Goal: Information Seeking & Learning: Understand process/instructions

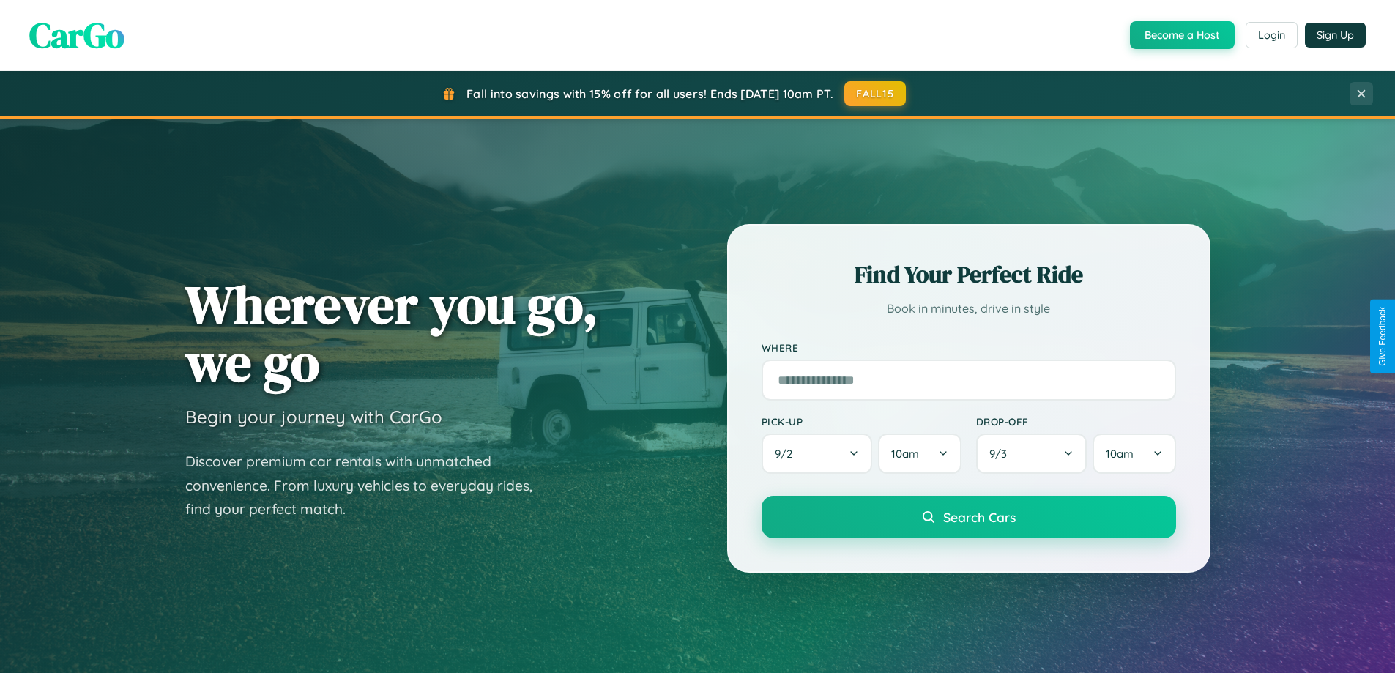
scroll to position [316, 0]
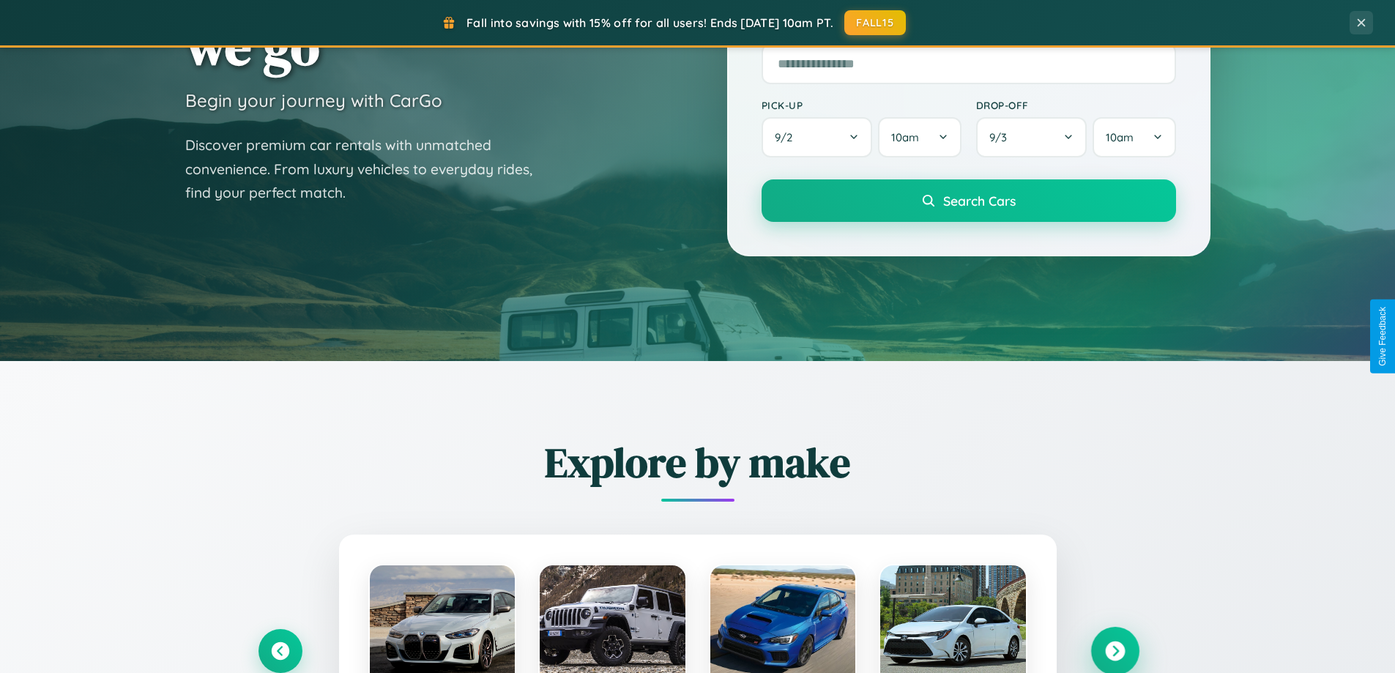
click at [1115, 651] on icon at bounding box center [1115, 652] width 20 height 20
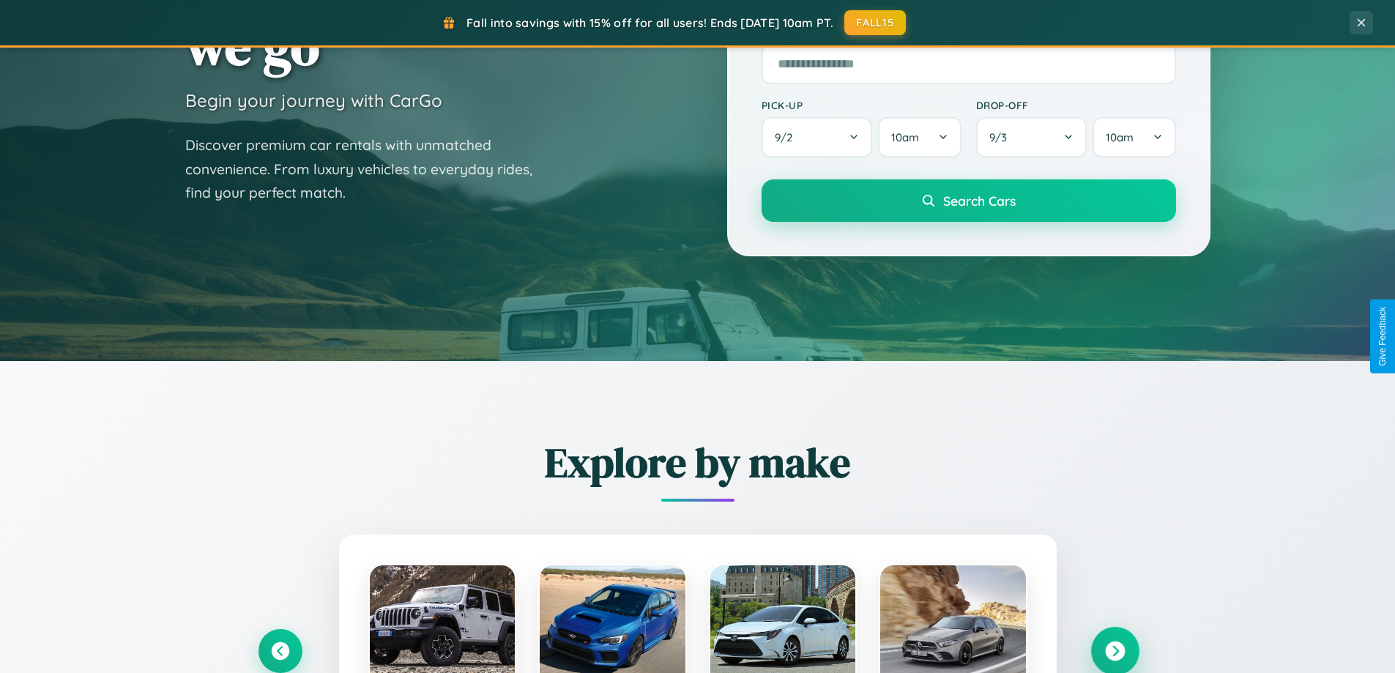
click at [1115, 650] on icon at bounding box center [1115, 652] width 20 height 20
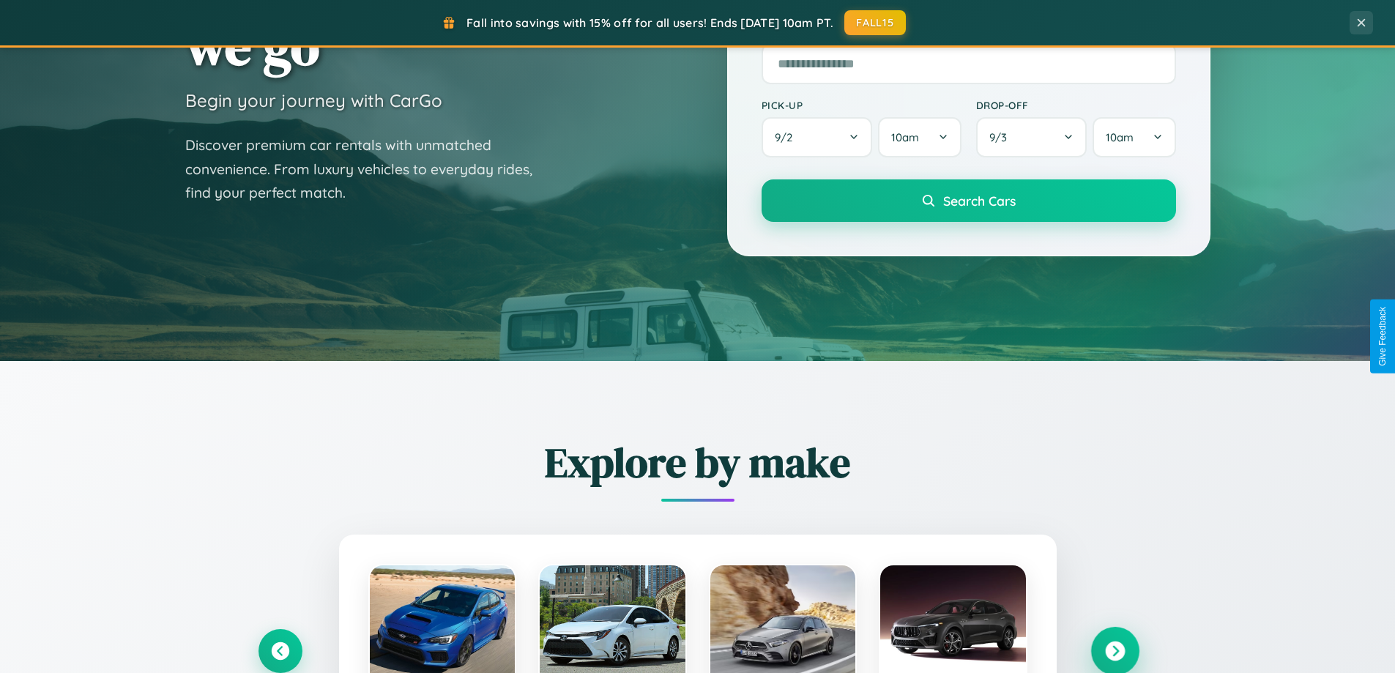
click at [1115, 650] on icon at bounding box center [1115, 652] width 20 height 20
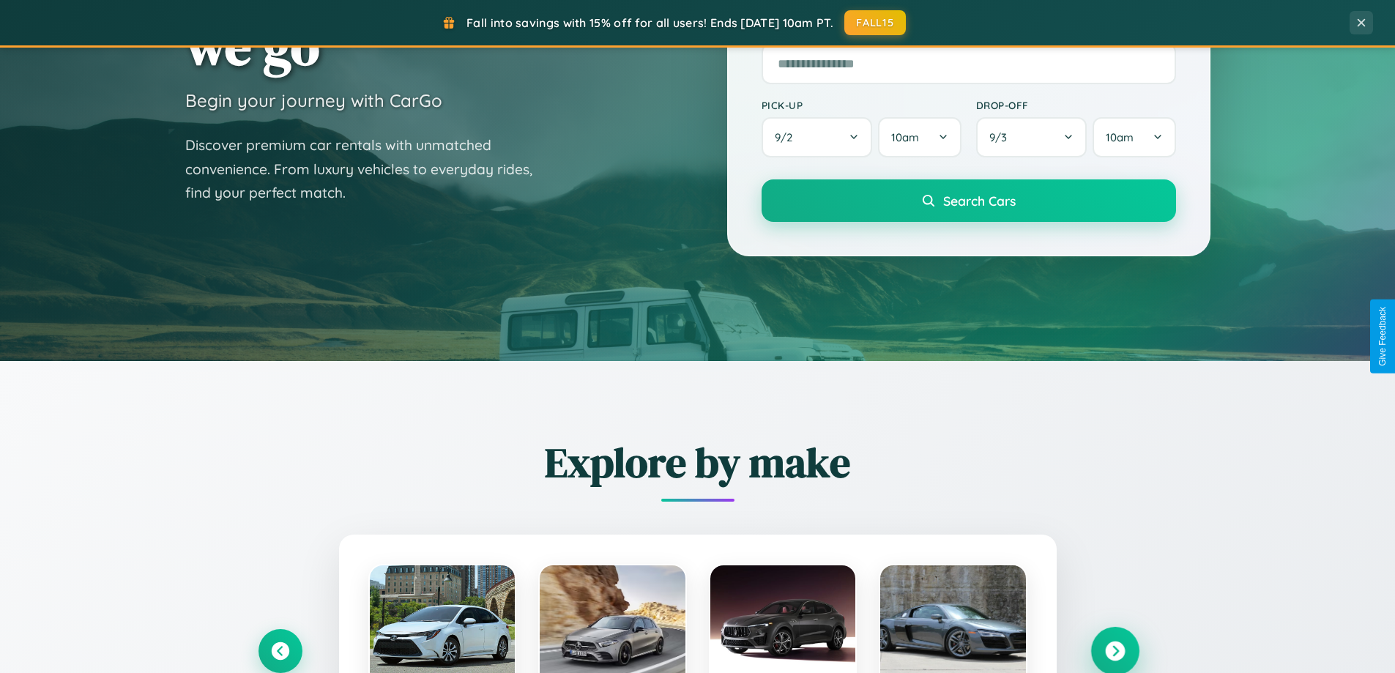
click at [1115, 650] on icon at bounding box center [1115, 652] width 20 height 20
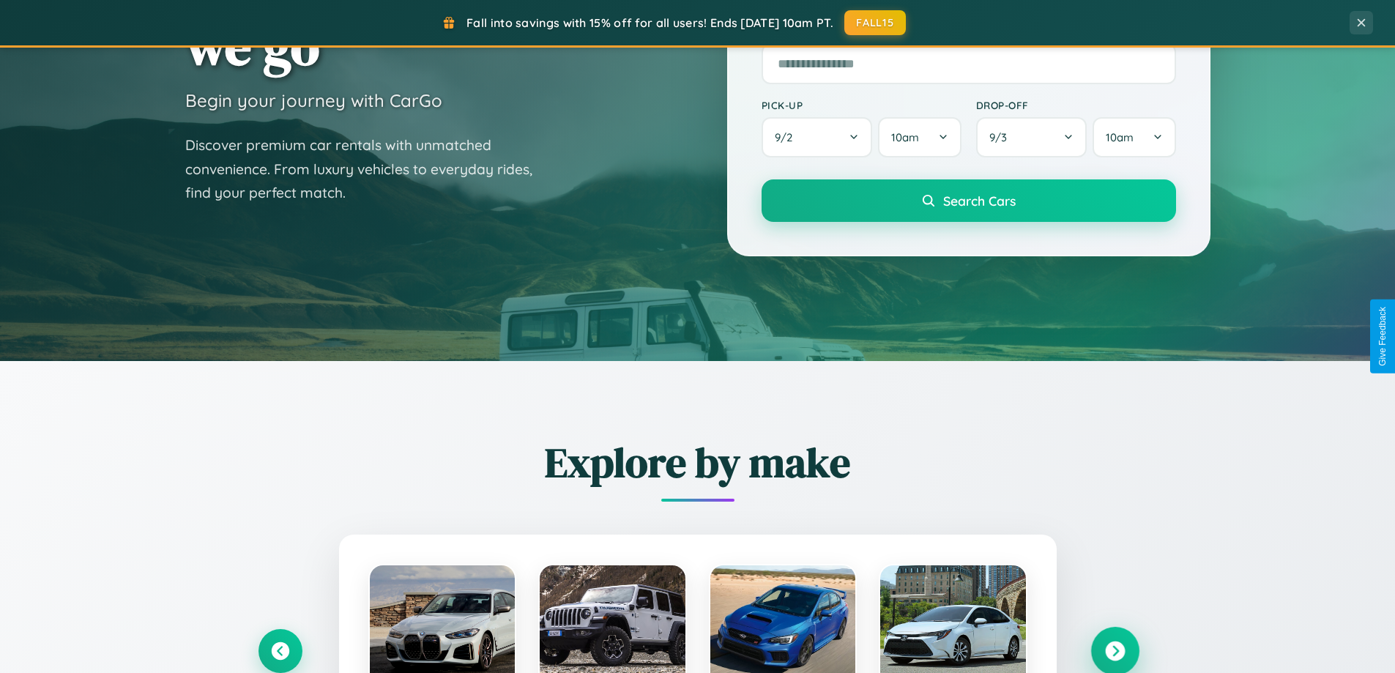
click at [1115, 650] on icon at bounding box center [1115, 652] width 20 height 20
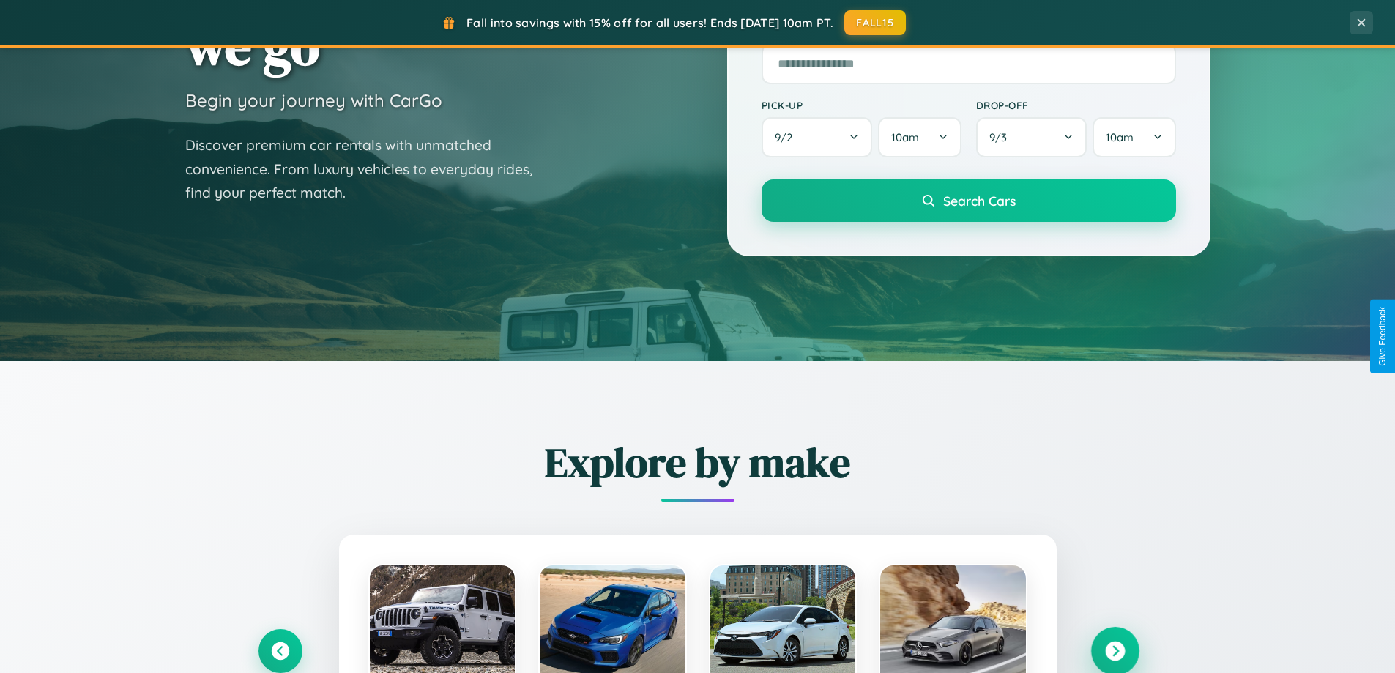
scroll to position [2353, 0]
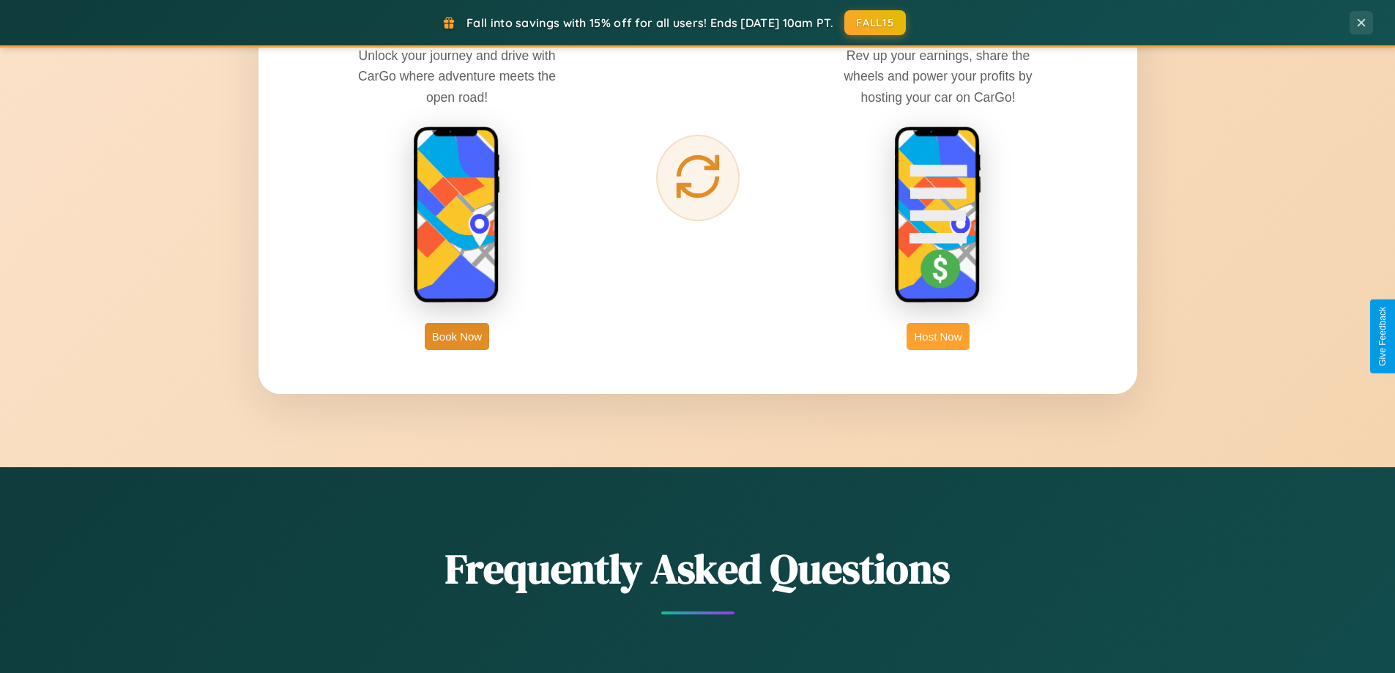
click at [938, 336] on button "Host Now" at bounding box center [938, 336] width 62 height 27
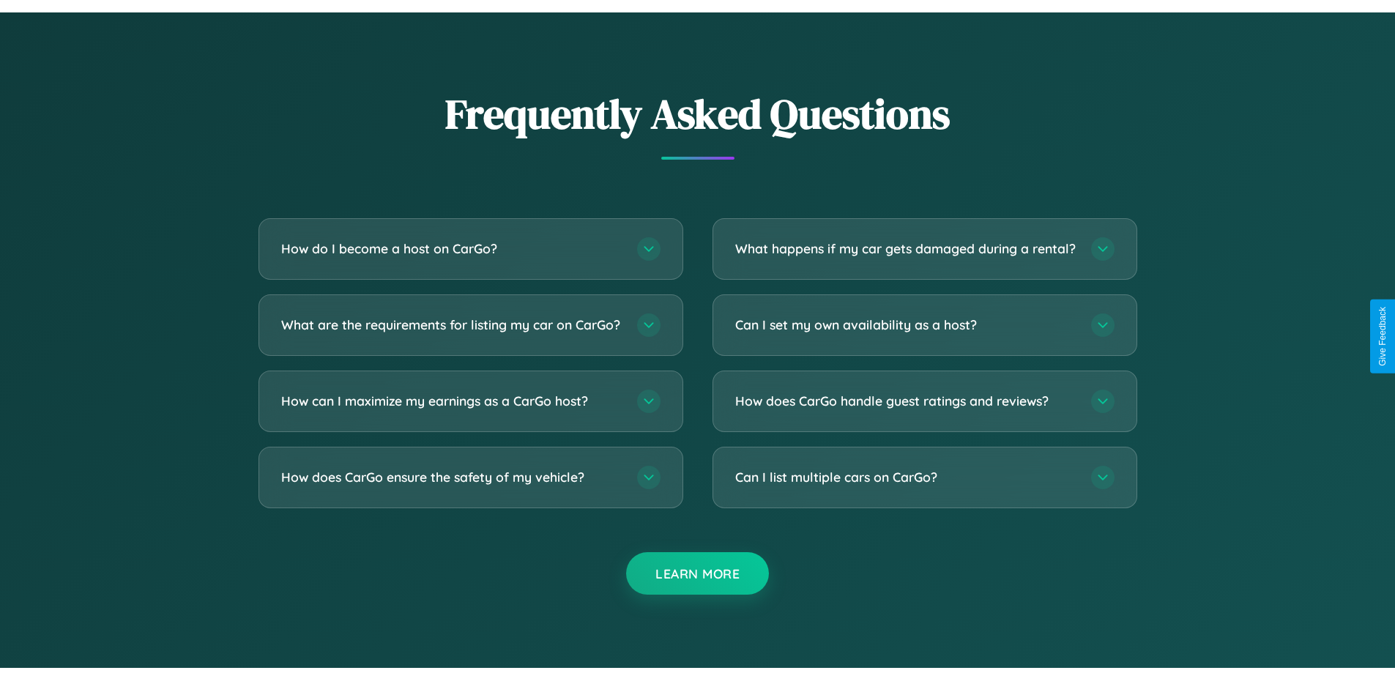
scroll to position [1979, 0]
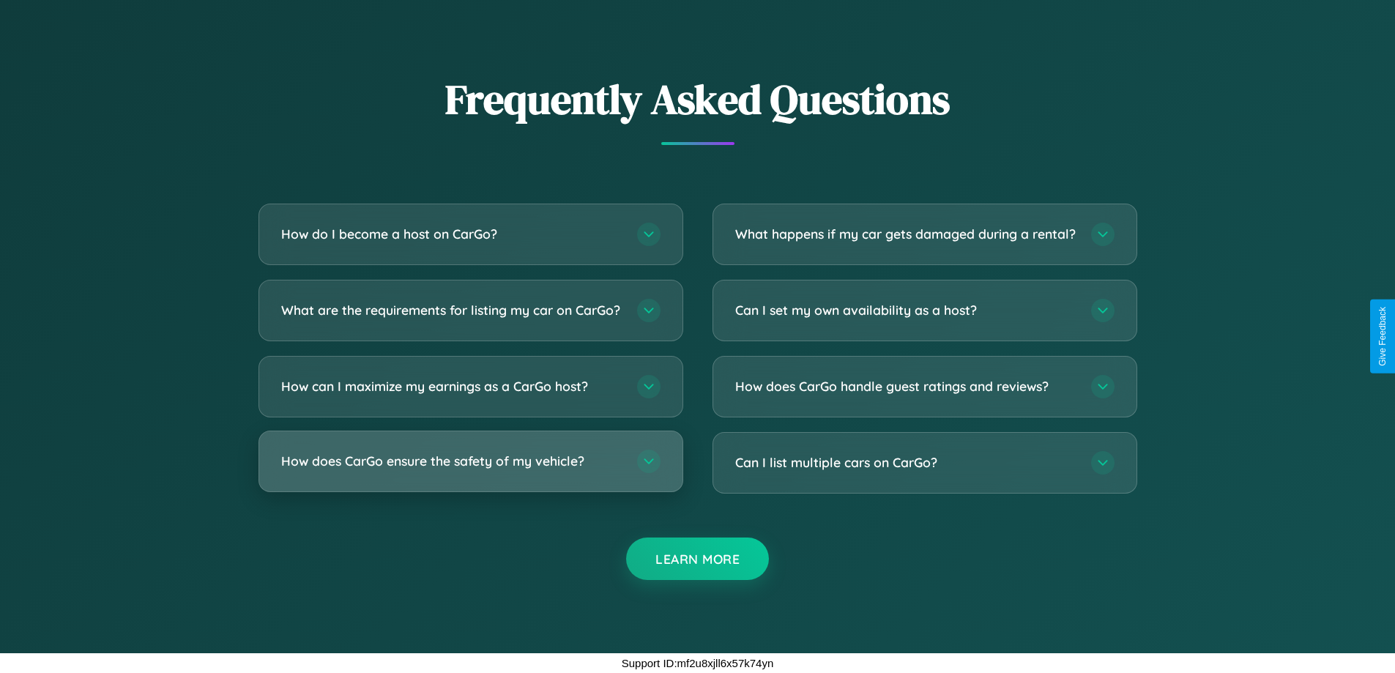
click at [470, 461] on h3 "How does CarGo ensure the safety of my vehicle?" at bounding box center [451, 461] width 341 height 18
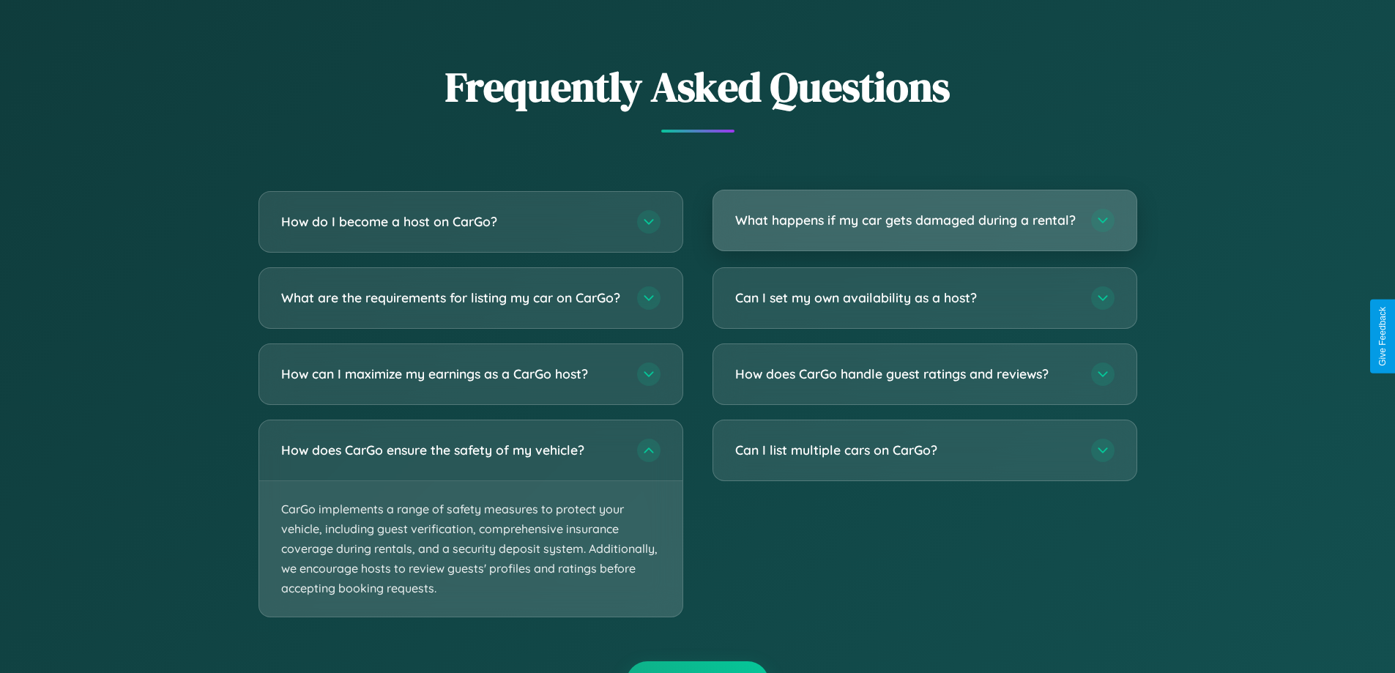
click at [924, 226] on h3 "What happens if my car gets damaged during a rental?" at bounding box center [905, 220] width 341 height 18
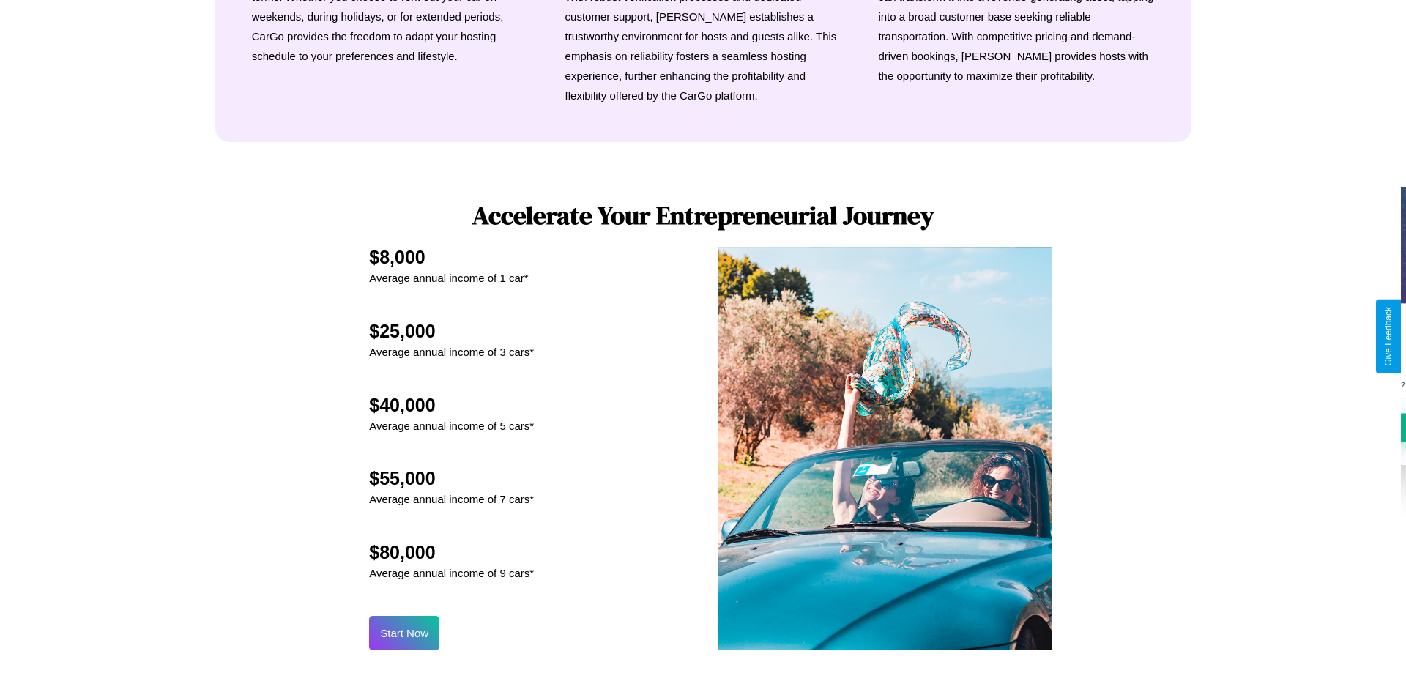
scroll to position [0, 0]
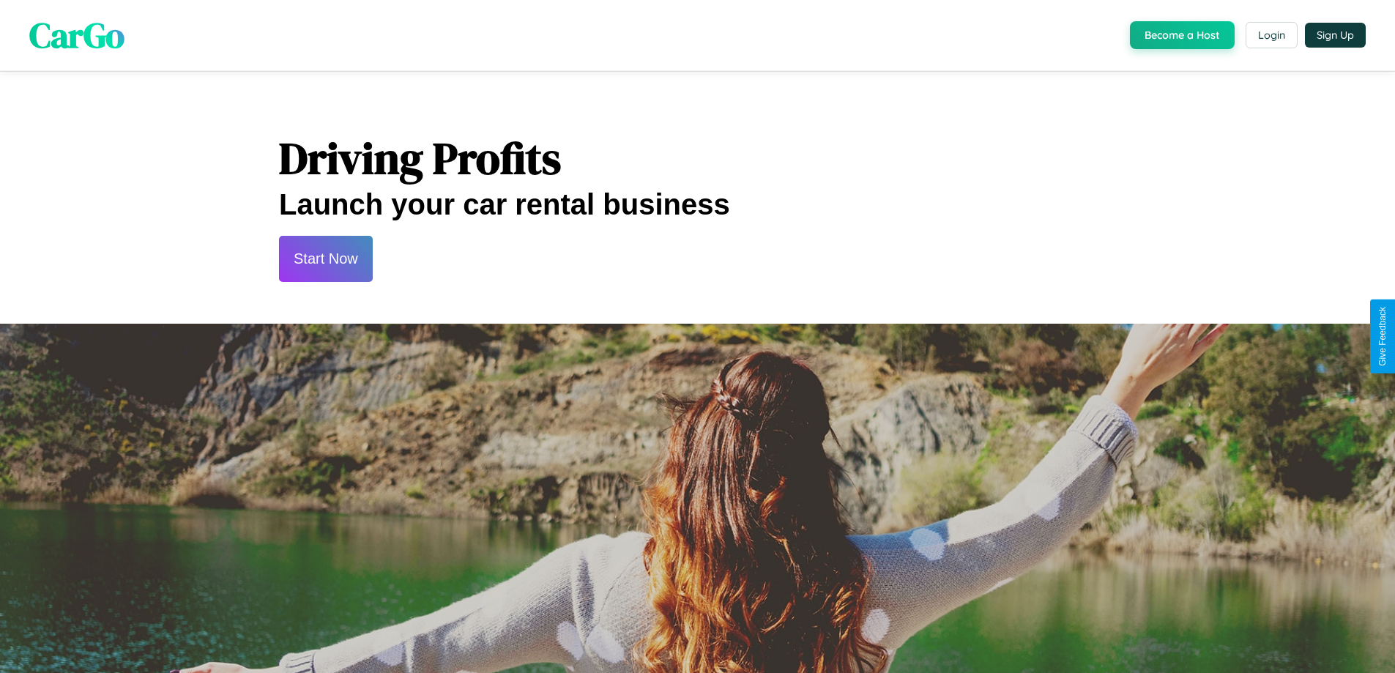
click at [325, 259] on button "Start Now" at bounding box center [326, 259] width 94 height 46
